Goal: Task Accomplishment & Management: Manage account settings

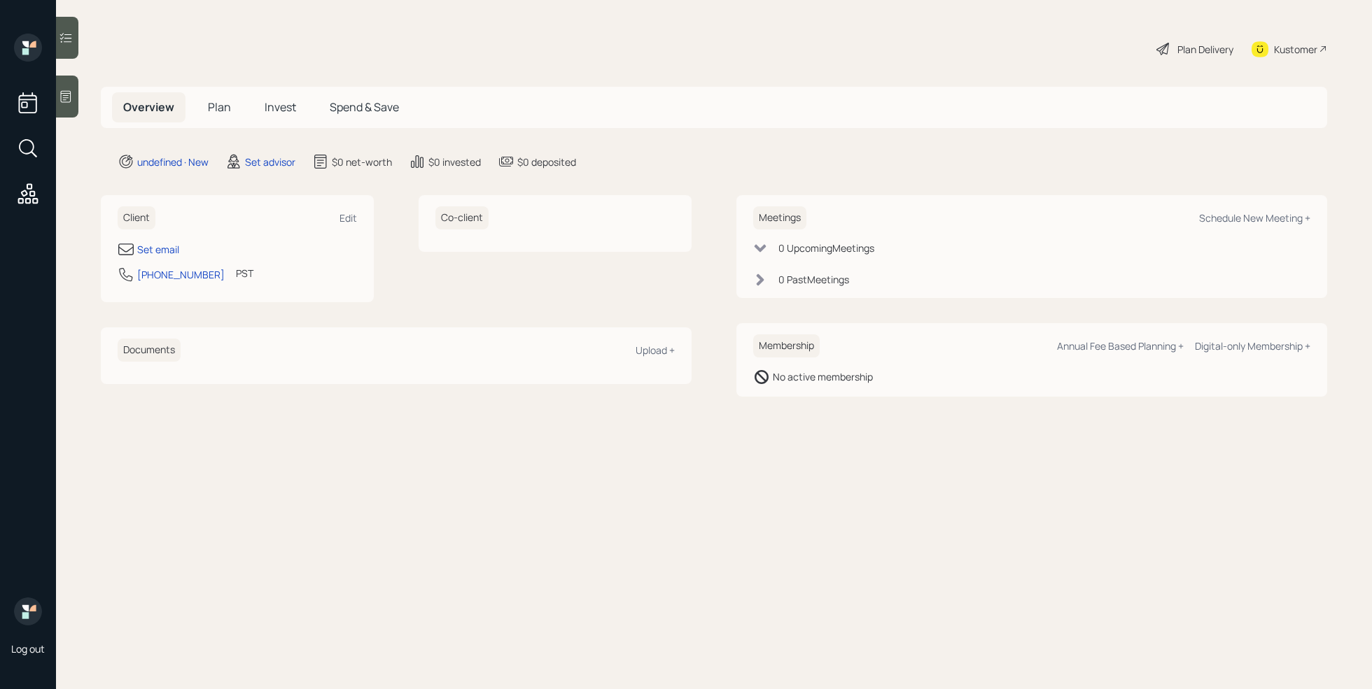
click at [71, 85] on div at bounding box center [67, 97] width 22 height 42
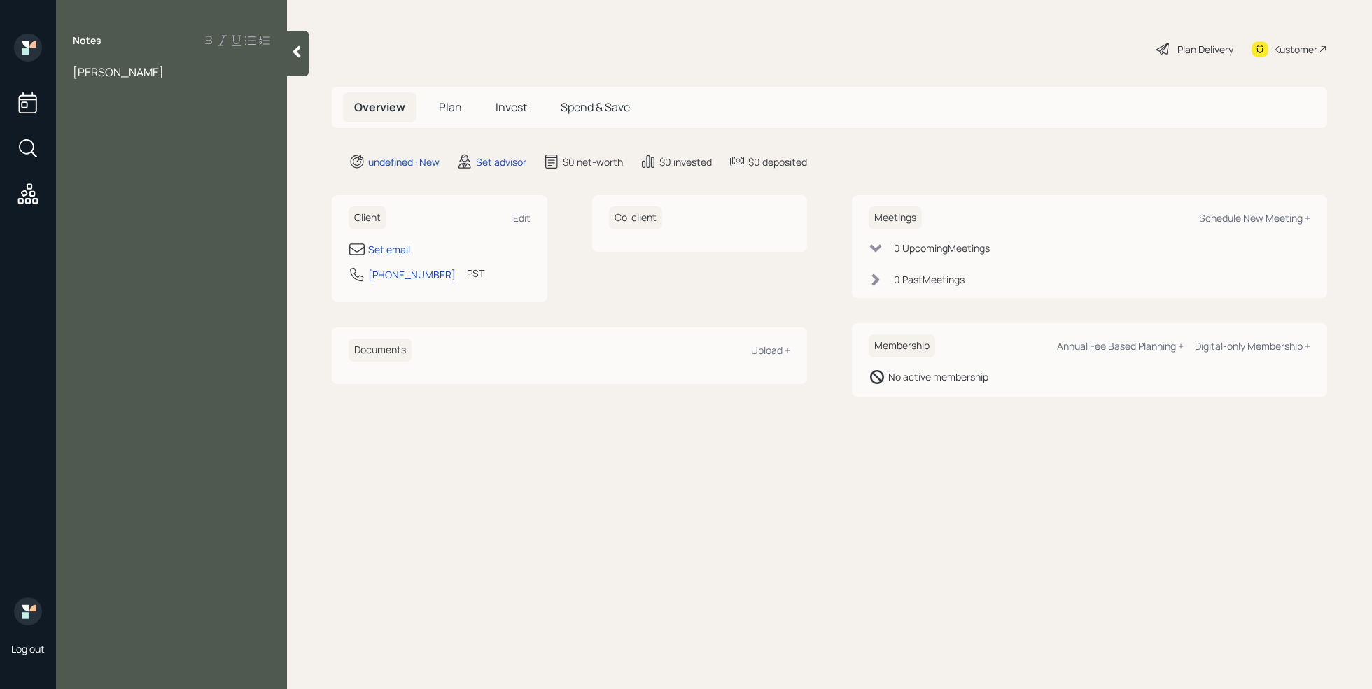
click at [102, 74] on span "[PERSON_NAME]" at bounding box center [118, 71] width 91 height 15
click at [170, 72] on div "[PERSON_NAME]" at bounding box center [171, 71] width 197 height 15
click at [83, 106] on span "csrrie SQ" at bounding box center [96, 102] width 47 height 15
click at [150, 95] on div "[PERSON_NAME]" at bounding box center [171, 102] width 197 height 15
click at [149, 99] on div "[PERSON_NAME]" at bounding box center [171, 102] width 197 height 15
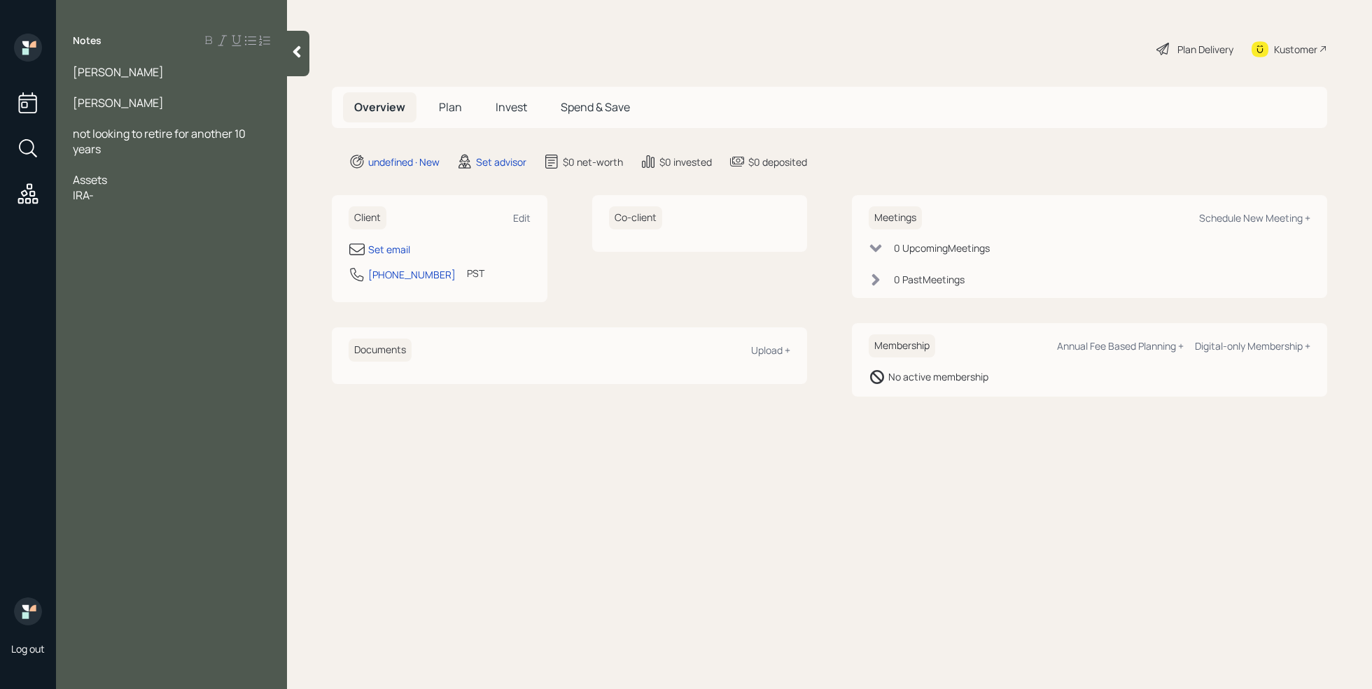
click at [129, 166] on div at bounding box center [171, 164] width 197 height 15
click at [73, 195] on span "IRA-" at bounding box center [83, 195] width 21 height 15
click at [123, 198] on div "IRA-" at bounding box center [171, 195] width 197 height 15
click at [102, 120] on div at bounding box center [171, 118] width 197 height 15
click at [133, 194] on div "IRA-" at bounding box center [171, 195] width 197 height 15
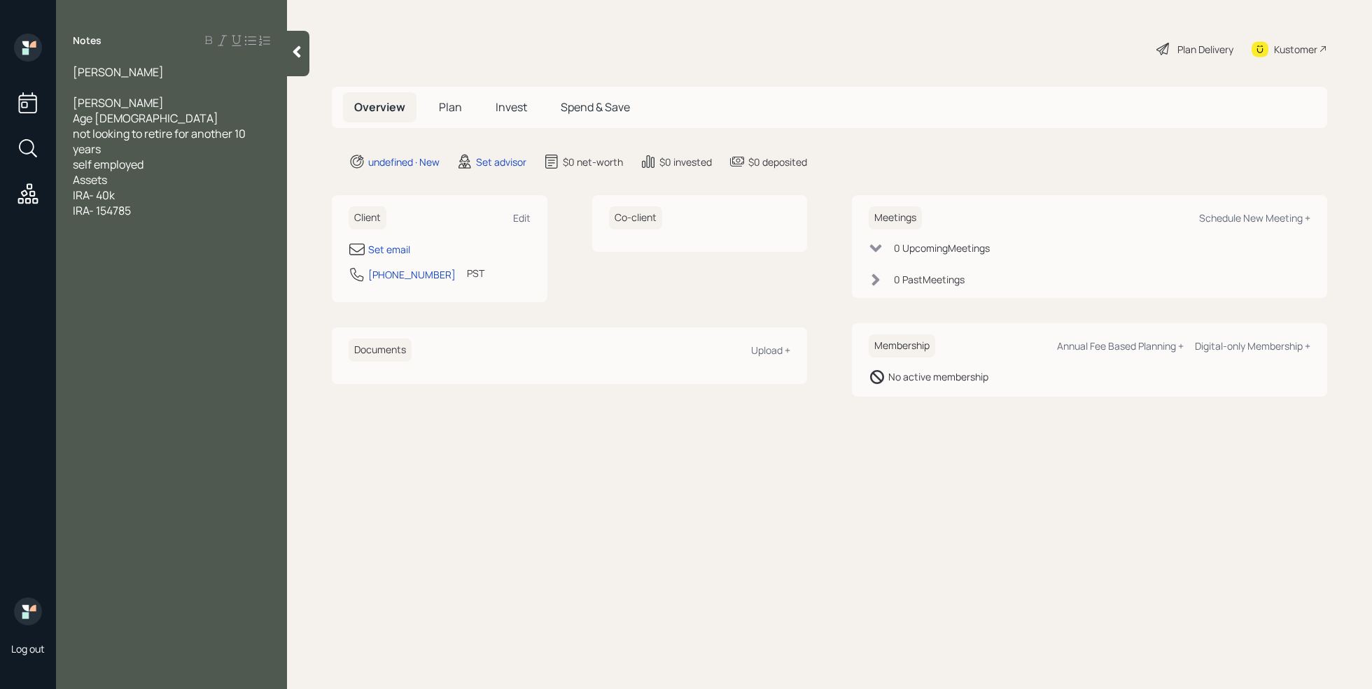
click at [145, 210] on div "IRA- 154785" at bounding box center [171, 210] width 197 height 15
click at [114, 210] on span "IRA- 154785" at bounding box center [102, 210] width 58 height 15
click at [164, 210] on div "IRA- 154,785" at bounding box center [171, 210] width 197 height 15
click at [260, 249] on div at bounding box center [171, 256] width 197 height 15
click at [145, 211] on div "IRA- 154,785" at bounding box center [171, 210] width 197 height 15
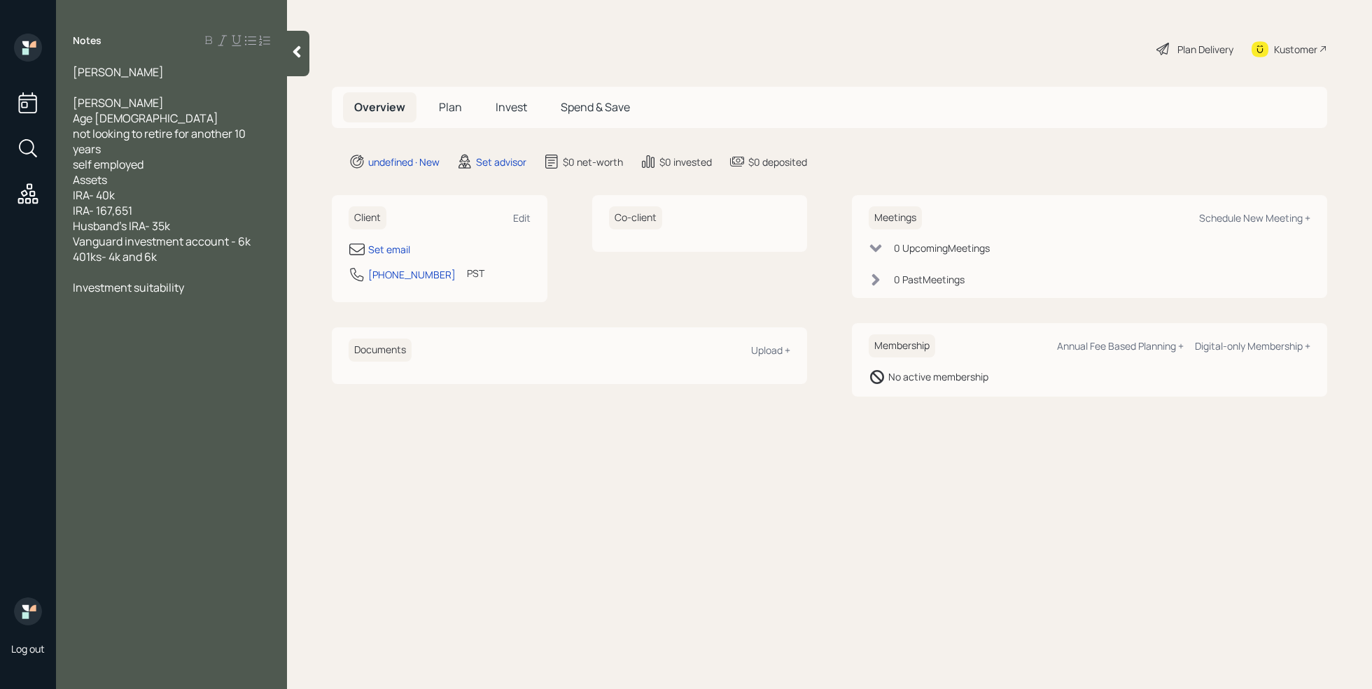
click at [171, 255] on div "401ks- 4k and 6k" at bounding box center [171, 256] width 197 height 15
click at [111, 288] on div at bounding box center [171, 287] width 197 height 15
click at [116, 317] on div at bounding box center [171, 318] width 197 height 15
click at [159, 325] on div "Annual Income" at bounding box center [171, 318] width 197 height 15
click at [208, 392] on div "Investment suitability" at bounding box center [171, 395] width 197 height 15
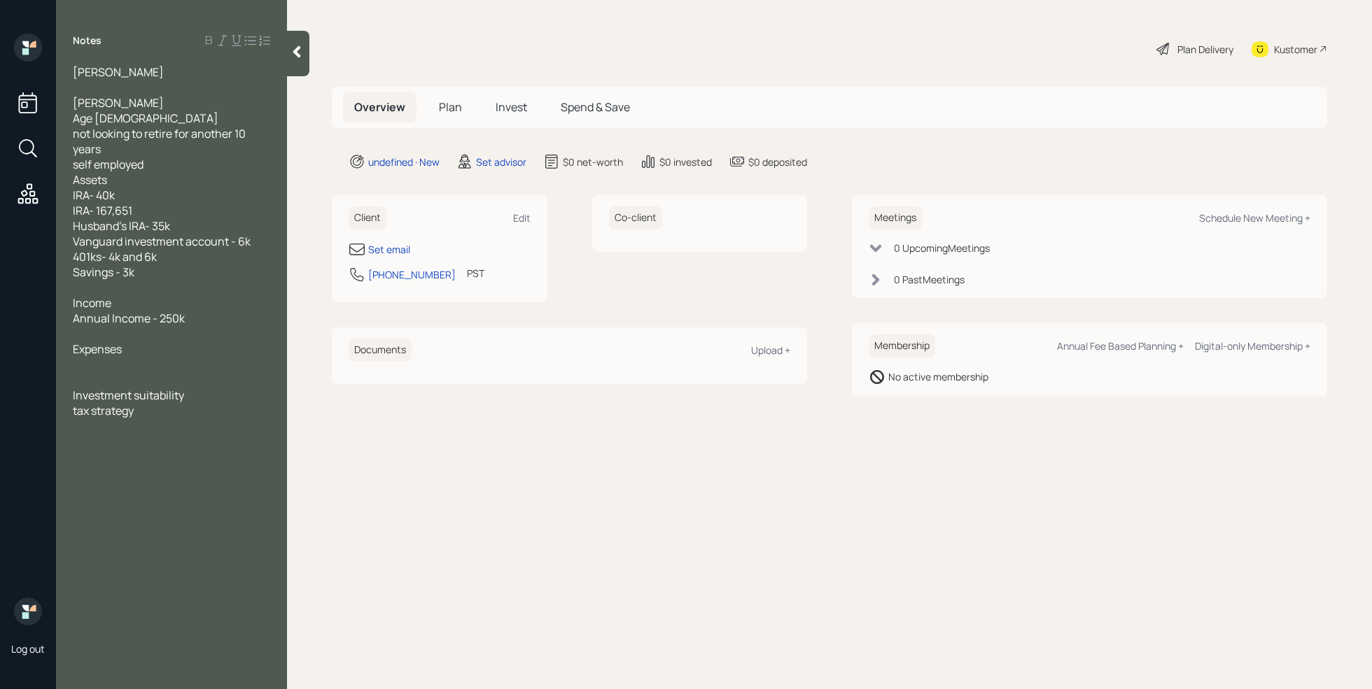
click at [110, 287] on div at bounding box center [171, 287] width 197 height 15
click at [150, 317] on span "Rental properyy value" at bounding box center [128, 318] width 111 height 15
click at [214, 311] on div "Rental property value" at bounding box center [171, 318] width 197 height 15
click at [192, 323] on div "Rental property value" at bounding box center [171, 318] width 197 height 15
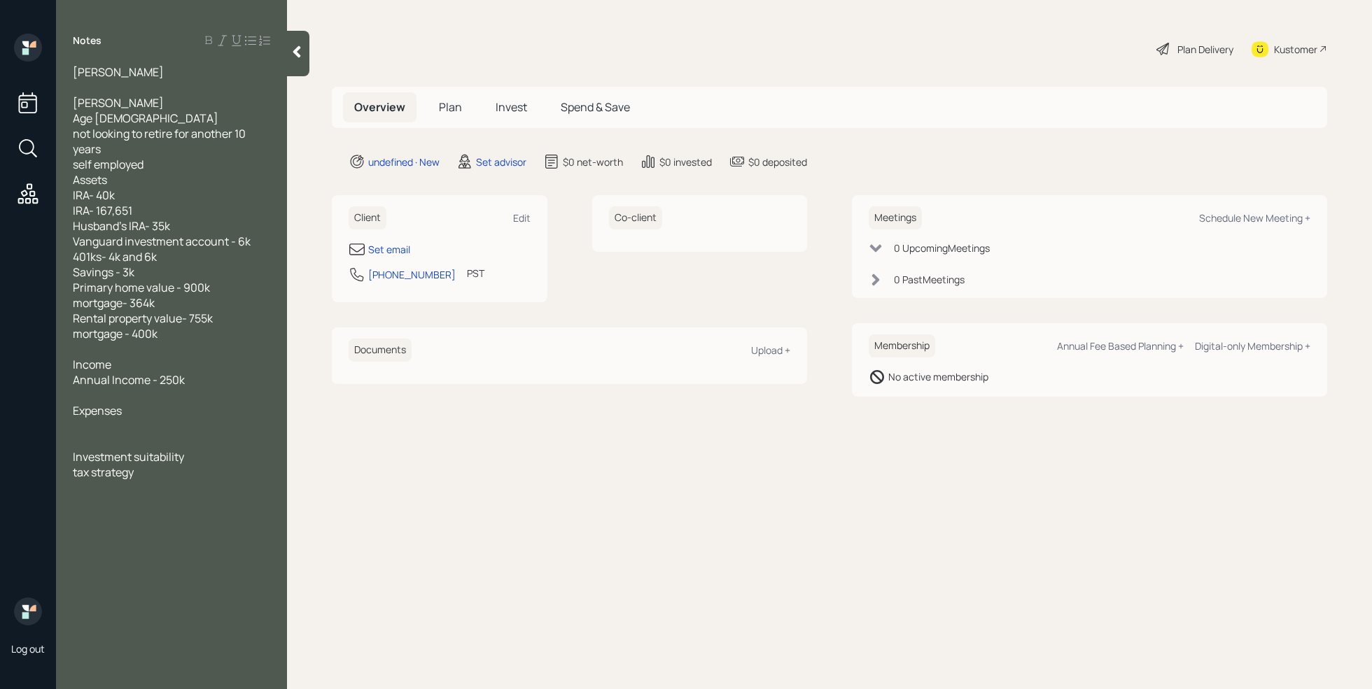
click at [154, 473] on div "tax strategy" at bounding box center [171, 472] width 197 height 15
click at [391, 246] on div "Set email" at bounding box center [389, 249] width 42 height 15
select select "America/Los_Angeles"
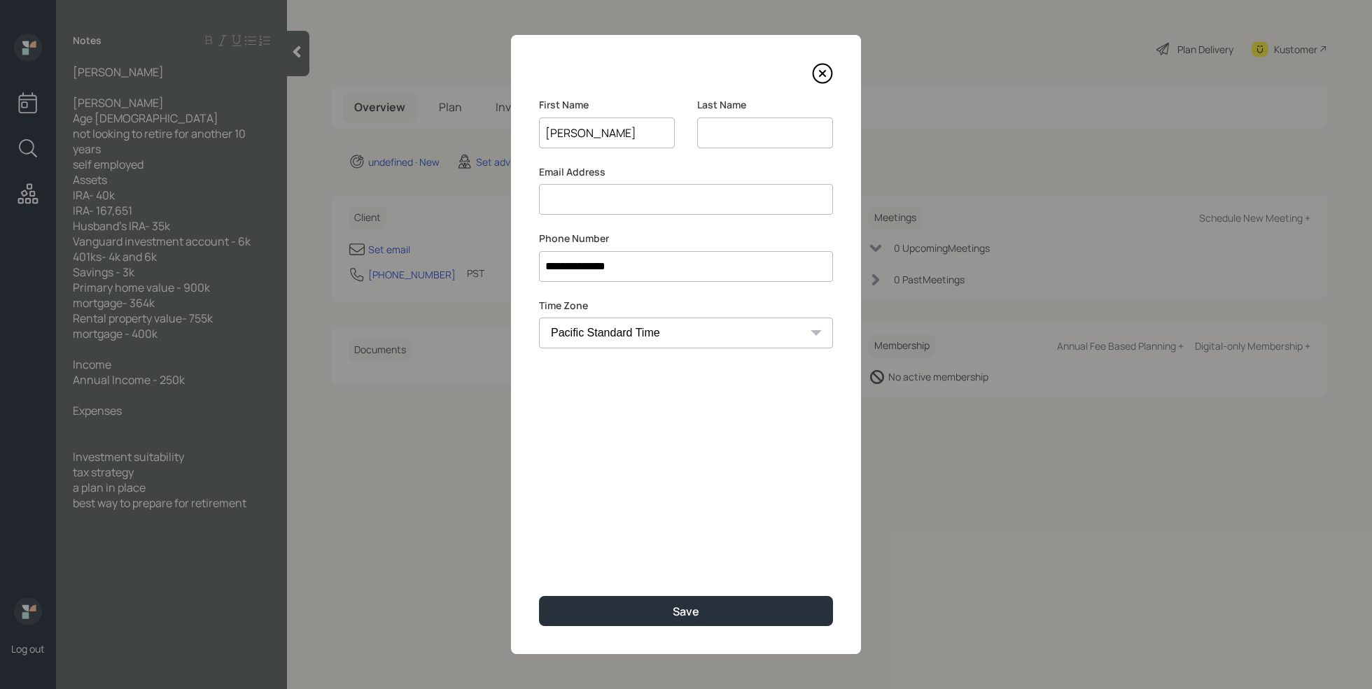
type input "[PERSON_NAME]"
click at [761, 136] on input at bounding box center [765, 133] width 136 height 31
type input "[PERSON_NAME]"
click at [642, 197] on input at bounding box center [686, 199] width 294 height 31
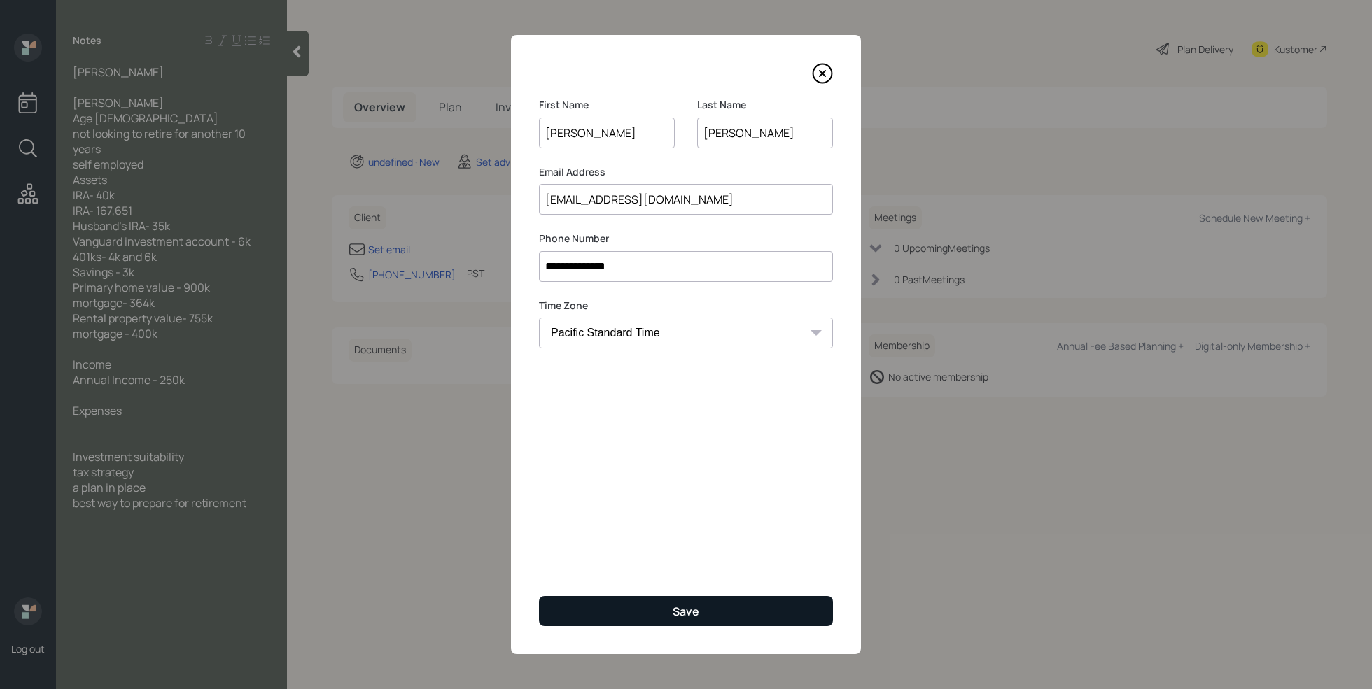
type input "[EMAIL_ADDRESS][DOMAIN_NAME]"
click at [675, 617] on div "Save" at bounding box center [686, 611] width 27 height 15
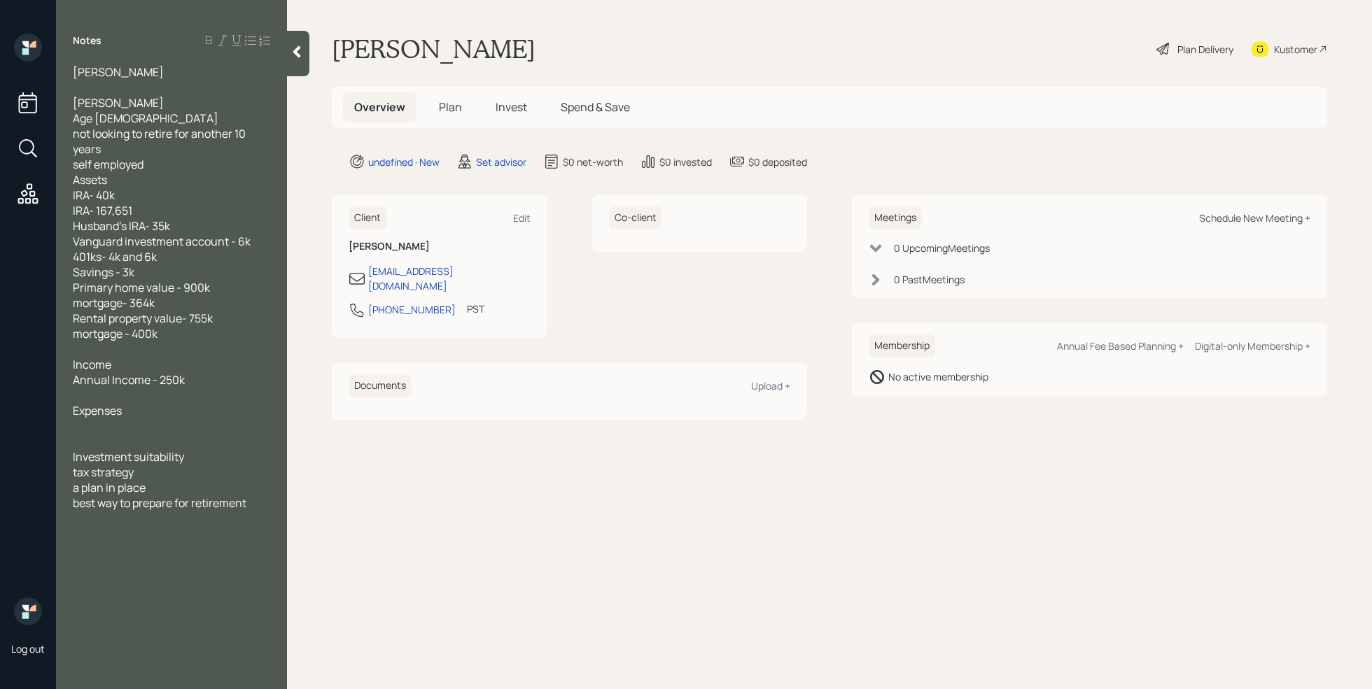
click at [1240, 213] on div "Schedule New Meeting +" at bounding box center [1254, 217] width 111 height 13
select select "round-[PERSON_NAME]"
